Goal: Information Seeking & Learning: Find contact information

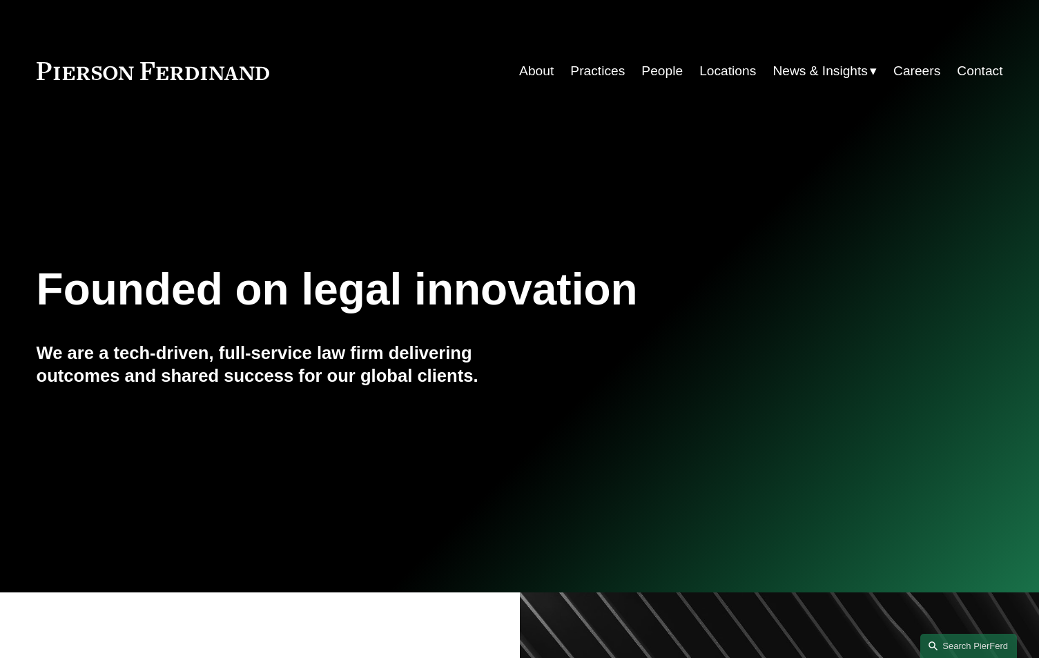
click at [965, 69] on link "Contact" at bounding box center [980, 71] width 46 height 26
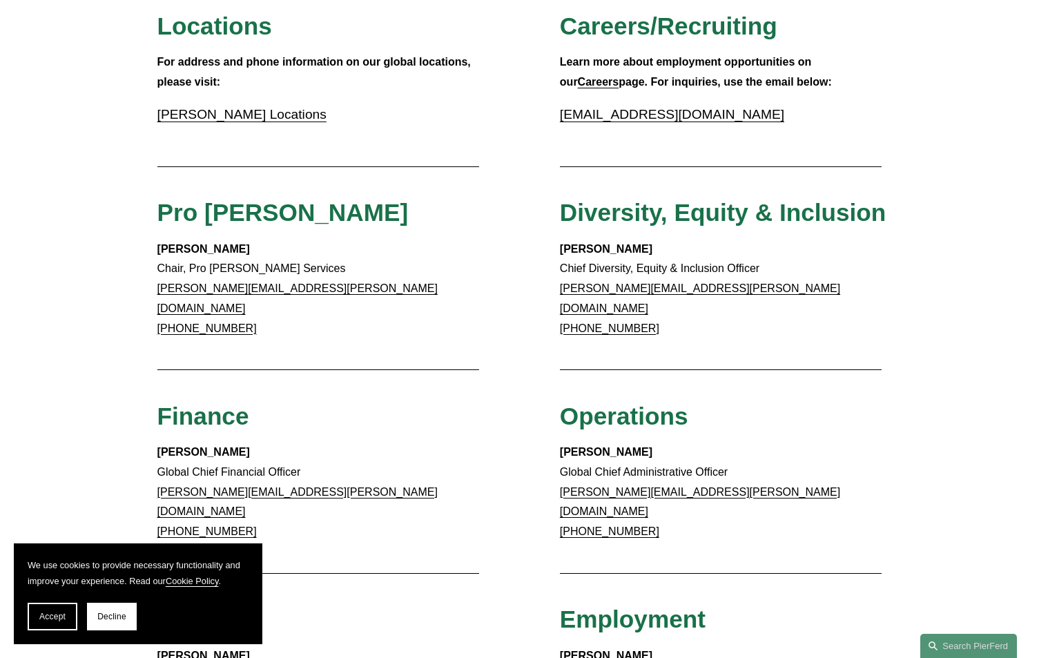
scroll to position [552, 0]
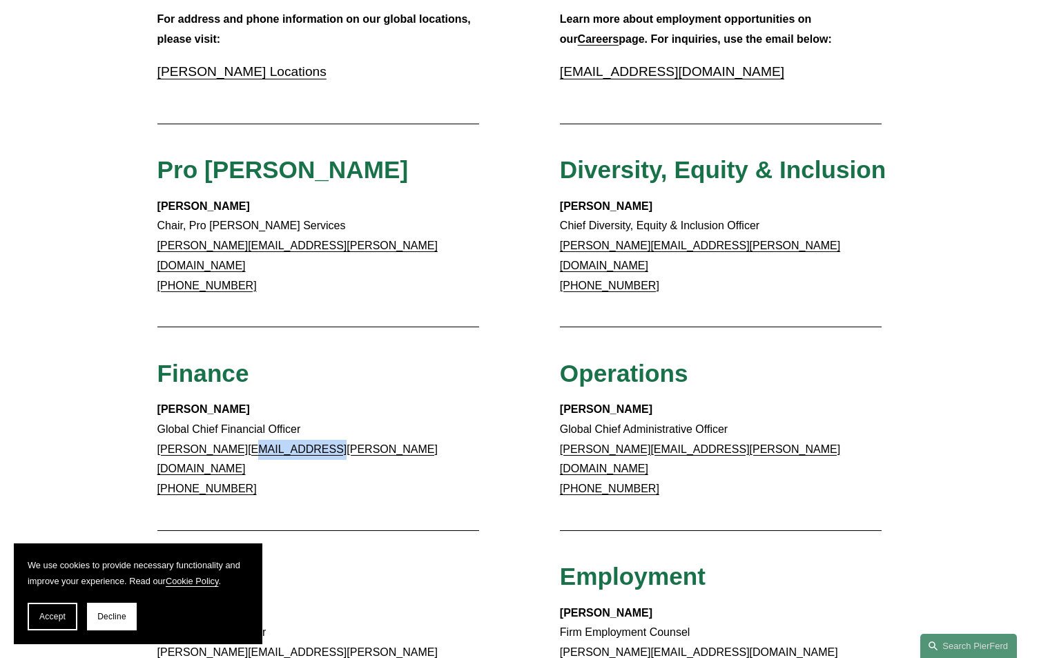
drag, startPoint x: 340, startPoint y: 438, endPoint x: 246, endPoint y: 436, distance: 93.9
click at [246, 436] on p "[PERSON_NAME] Global Chief Financial Officer [PERSON_NAME][EMAIL_ADDRESS][PERSO…" at bounding box center [318, 449] width 322 height 99
copy link "@[DOMAIN_NAME]"
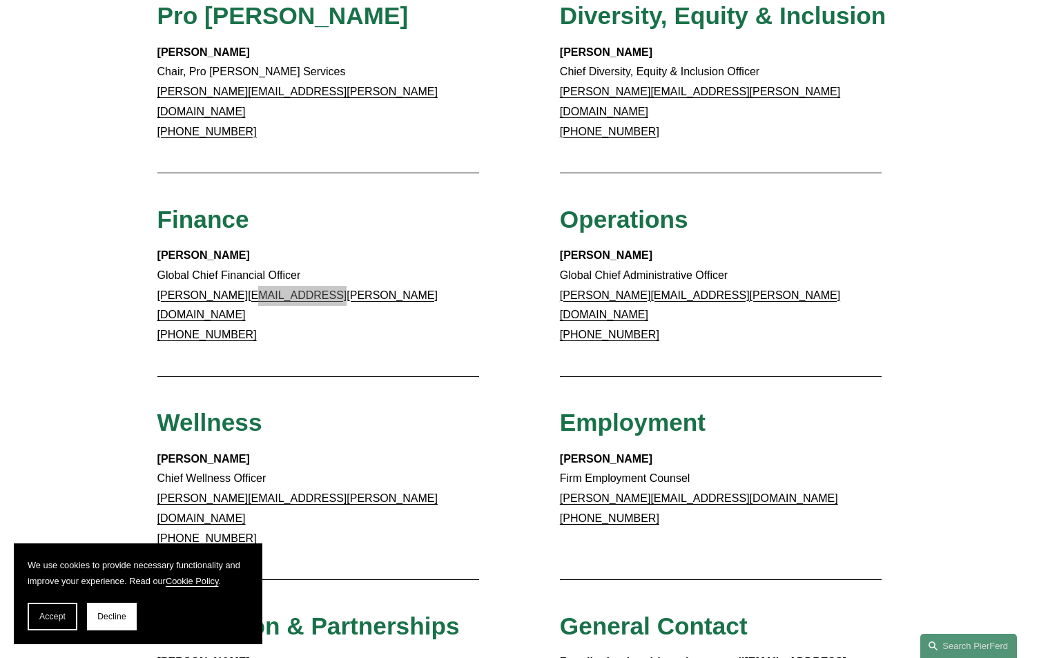
scroll to position [690, 0]
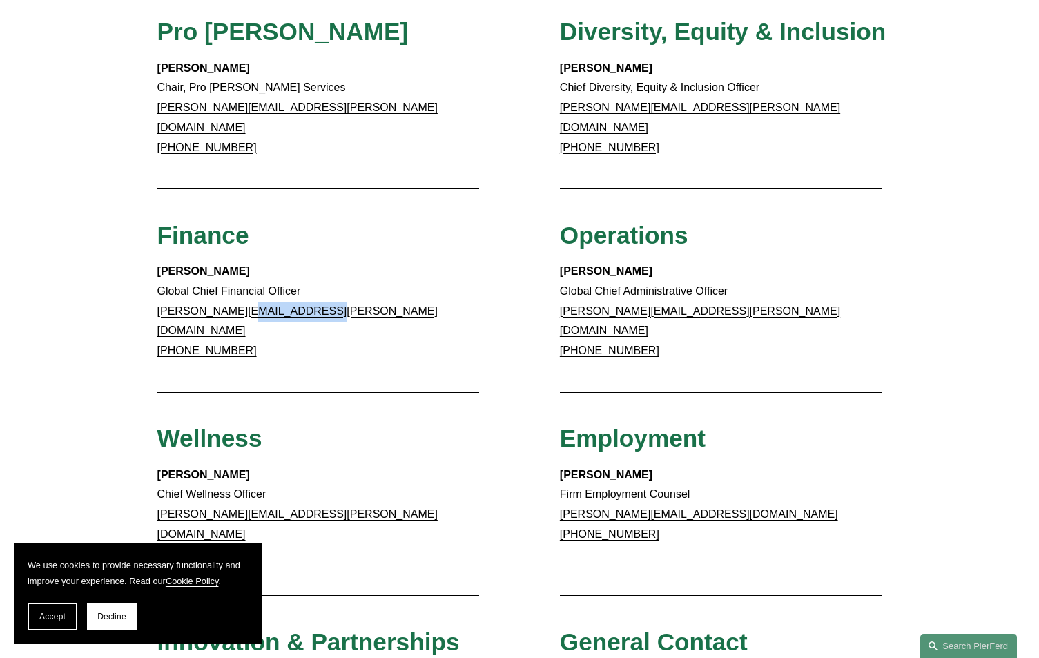
click at [346, 294] on p "Meredith Mendes Global Chief Financial Officer meredith.mendes@pierferd.com +1.…" at bounding box center [318, 311] width 322 height 99
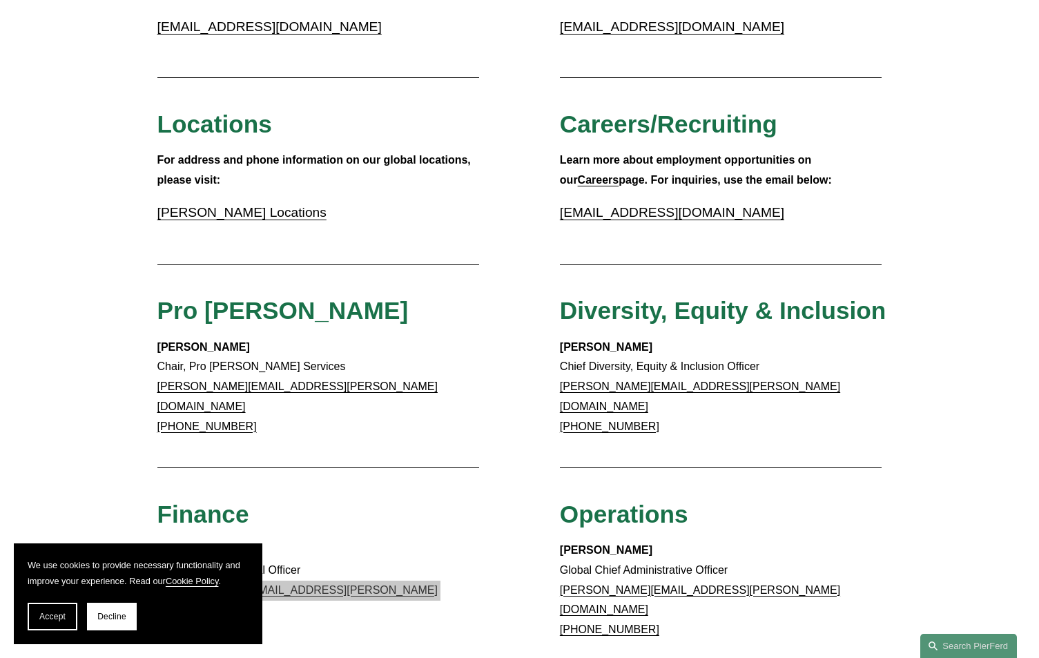
scroll to position [345, 0]
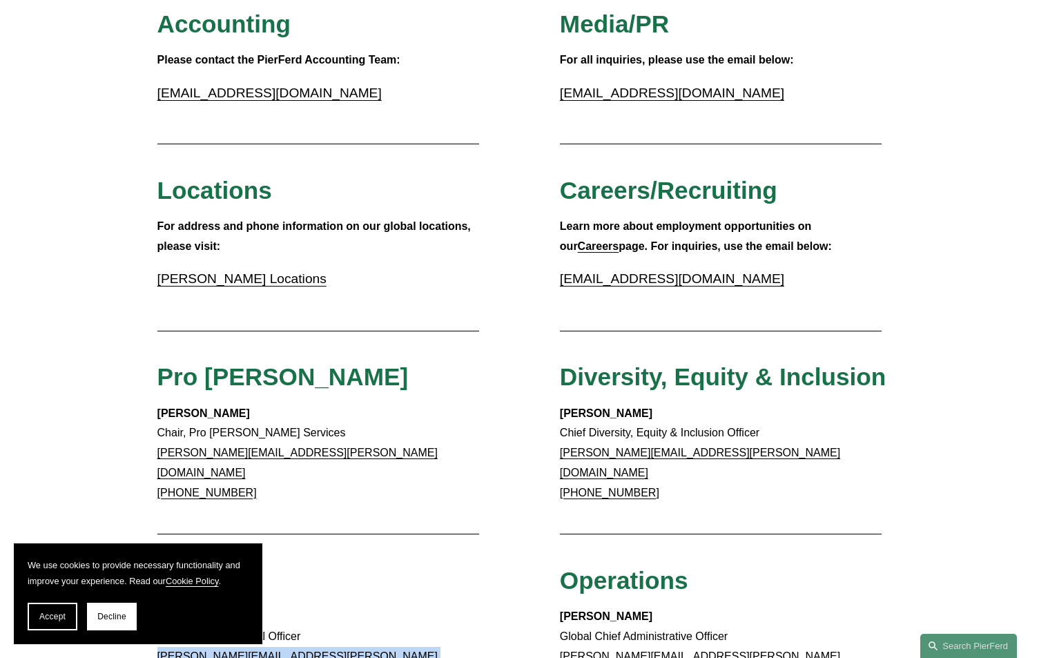
click at [318, 101] on p "accounting@pierferd.com" at bounding box center [318, 93] width 322 height 24
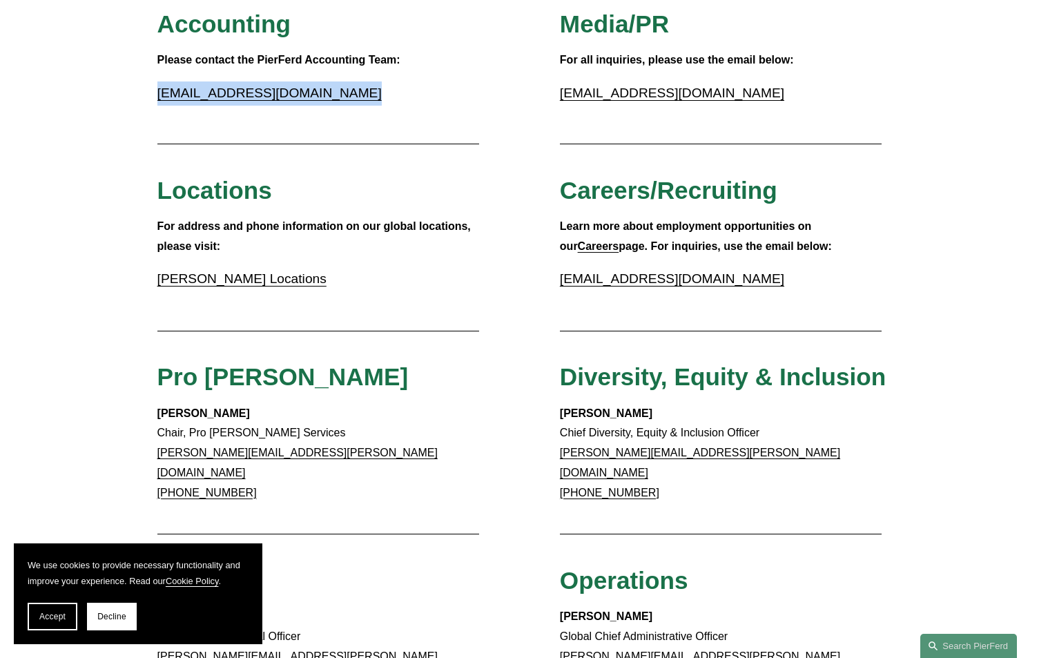
click at [318, 101] on p "accounting@pierferd.com" at bounding box center [318, 93] width 322 height 24
copy div "accounting@pierferd.com"
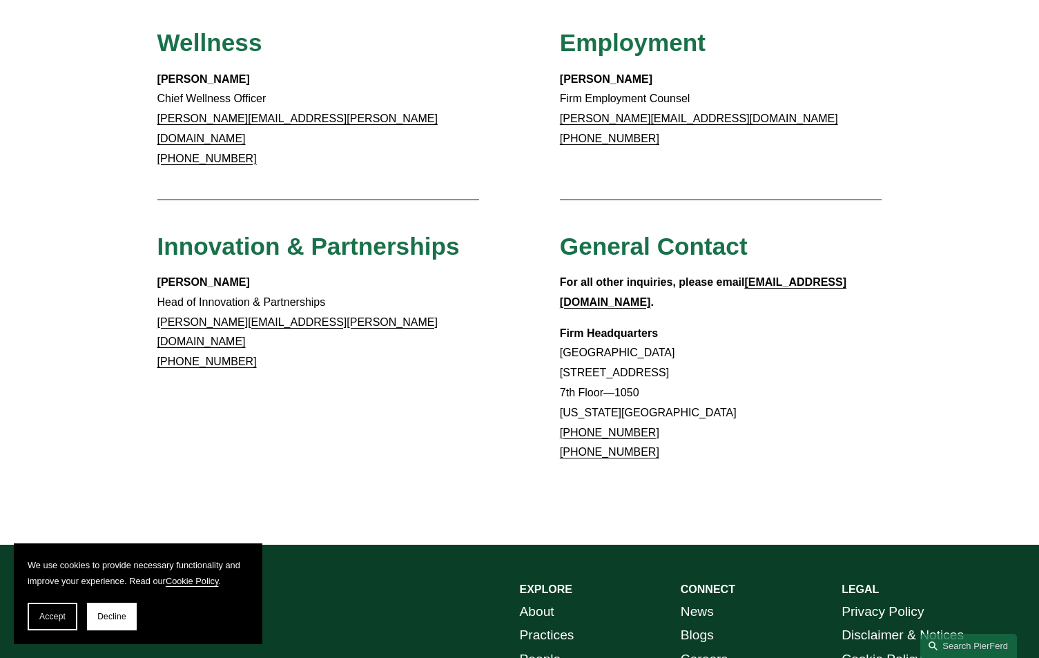
scroll to position [1104, 0]
